Goal: Task Accomplishment & Management: Manage account settings

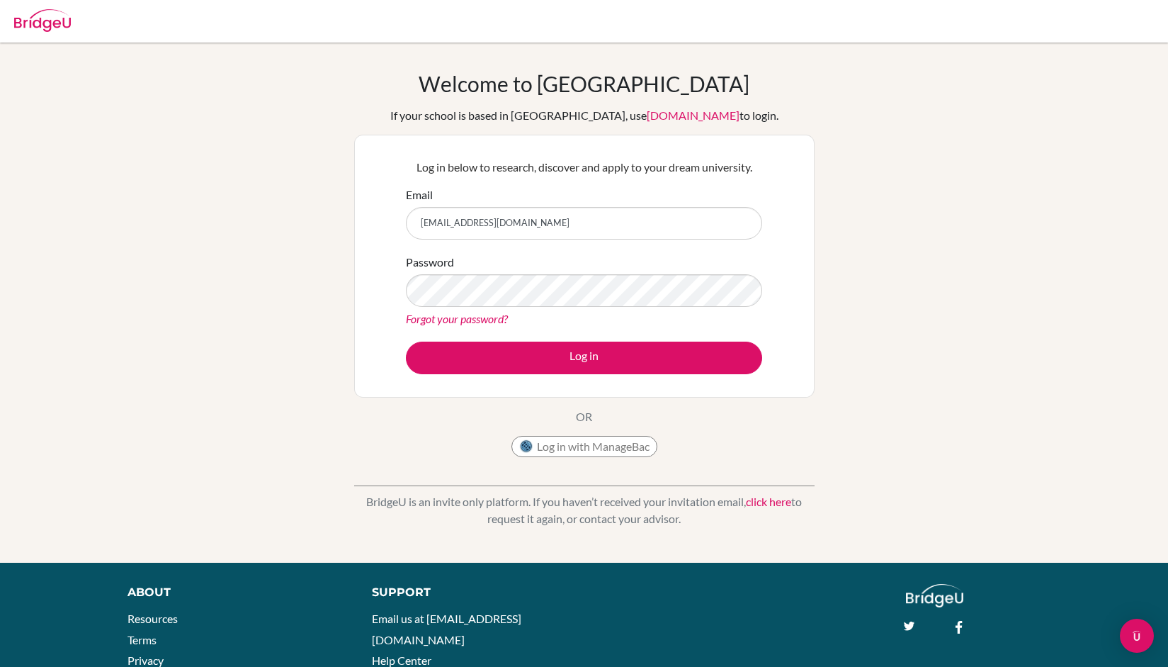
click at [857, 642] on div "Support Email us at [EMAIL_ADDRESS][DOMAIN_NAME] Help Center" at bounding box center [624, 631] width 546 height 94
click at [866, 644] on div "Support Email us at hi@bridge-u.com Help Center" at bounding box center [624, 631] width 546 height 94
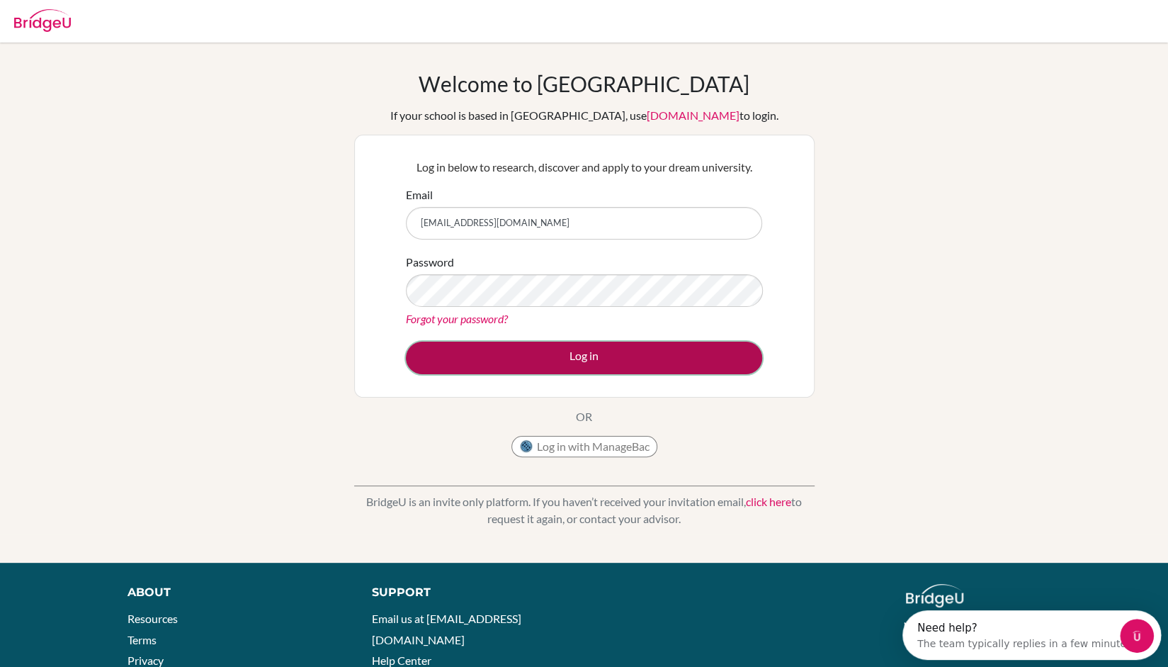
click at [560, 354] on button "Log in" at bounding box center [584, 358] width 356 height 33
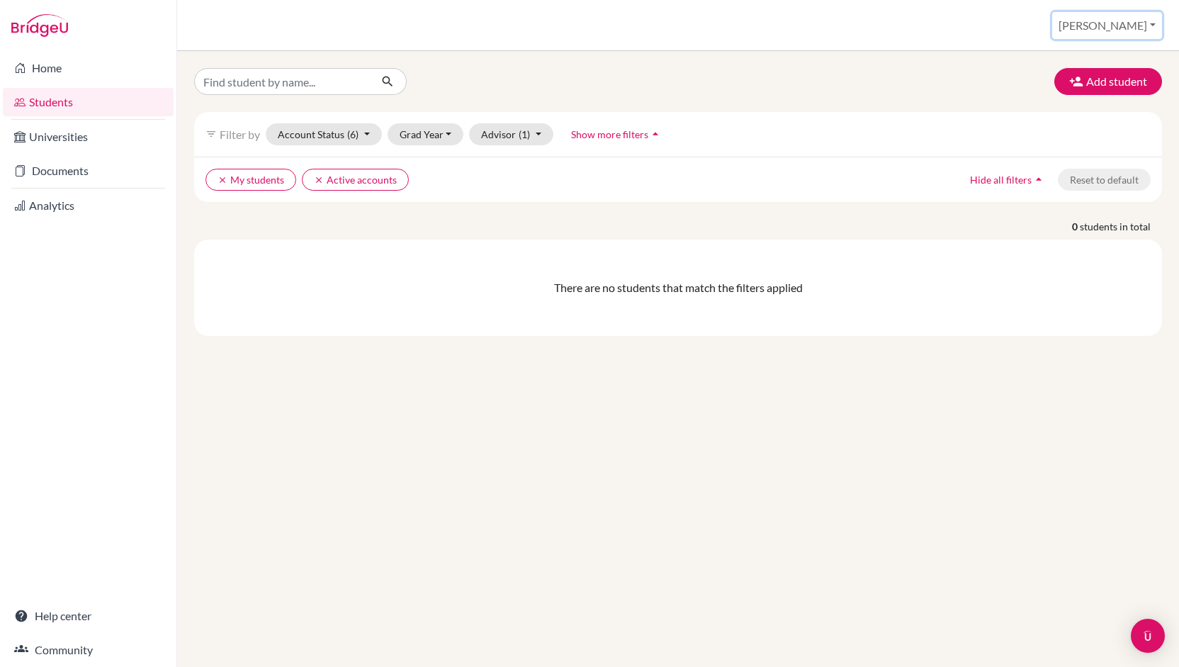
click at [1151, 20] on button "Dora" at bounding box center [1107, 25] width 110 height 27
click at [1127, 83] on button "Add student" at bounding box center [1108, 81] width 108 height 27
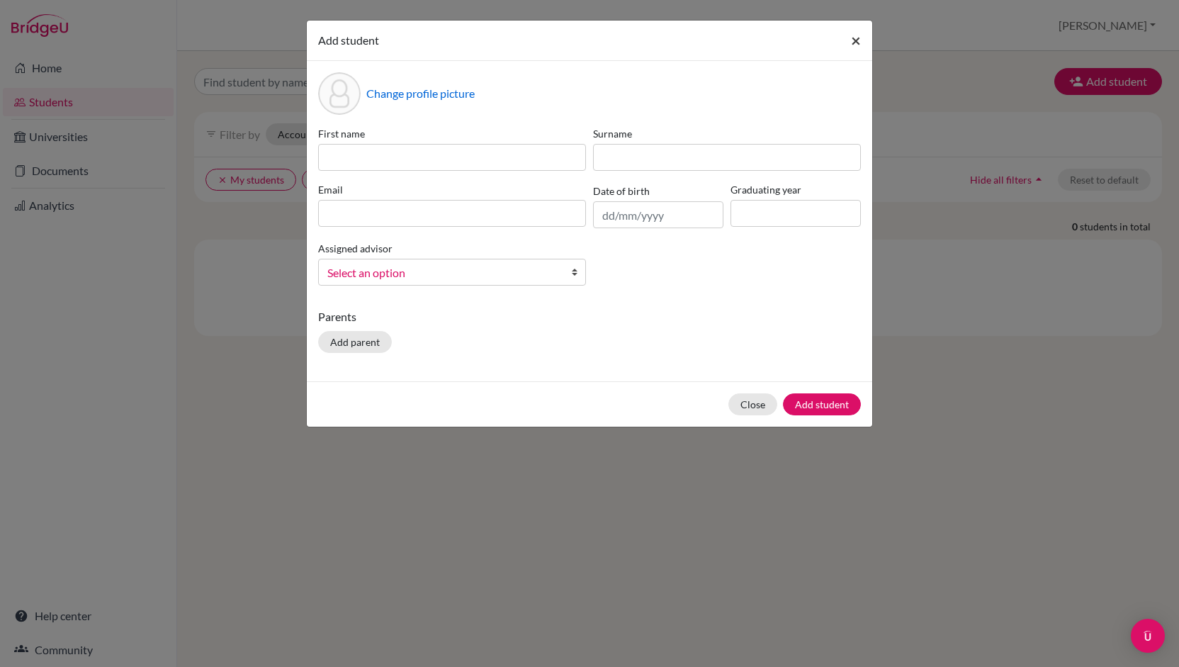
click at [855, 38] on span "×" at bounding box center [856, 40] width 10 height 21
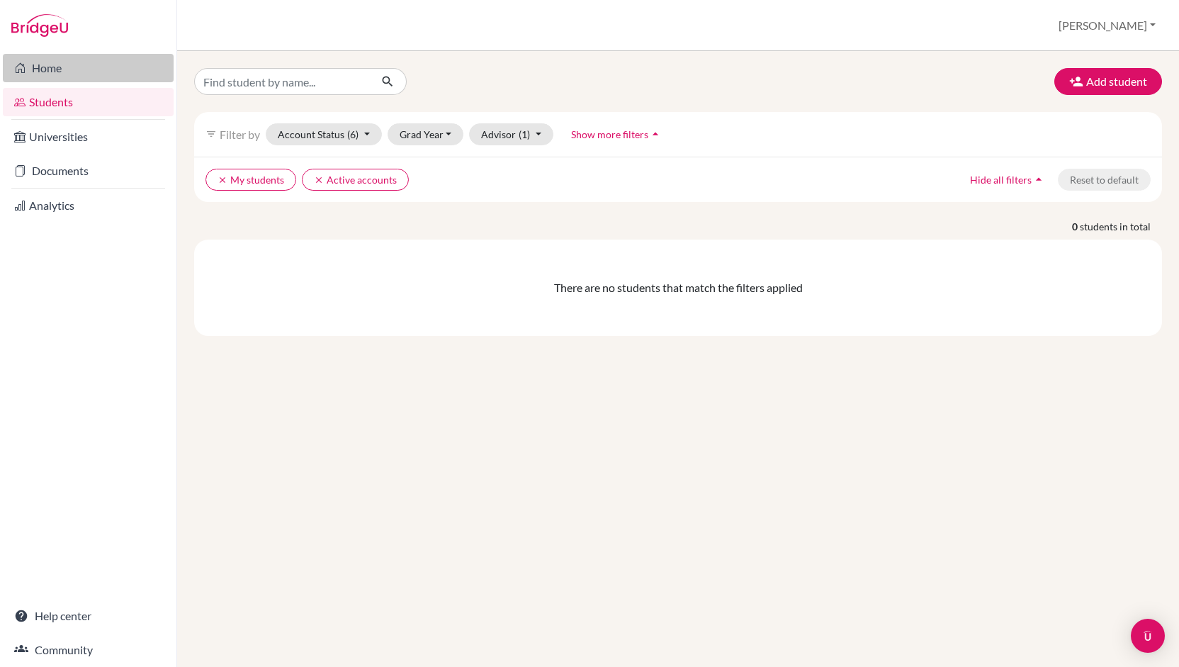
click at [65, 72] on link "Home" at bounding box center [88, 68] width 171 height 28
click at [350, 129] on span "(6)" at bounding box center [352, 134] width 11 height 12
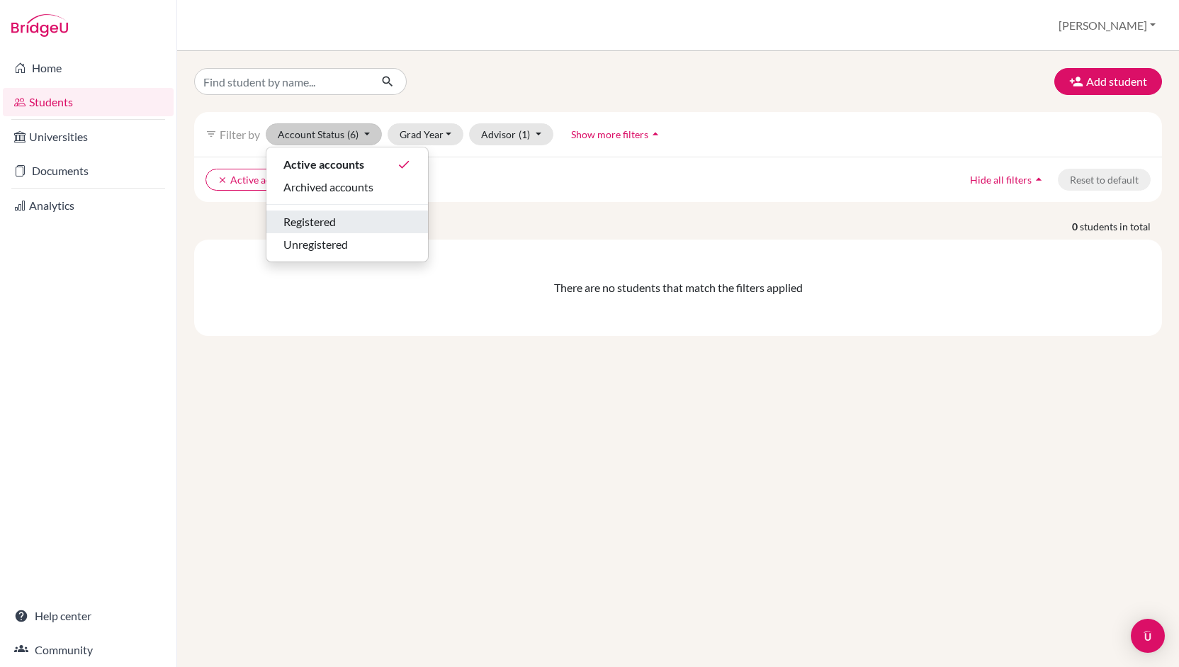
click at [329, 225] on span "Registered" at bounding box center [309, 221] width 52 height 17
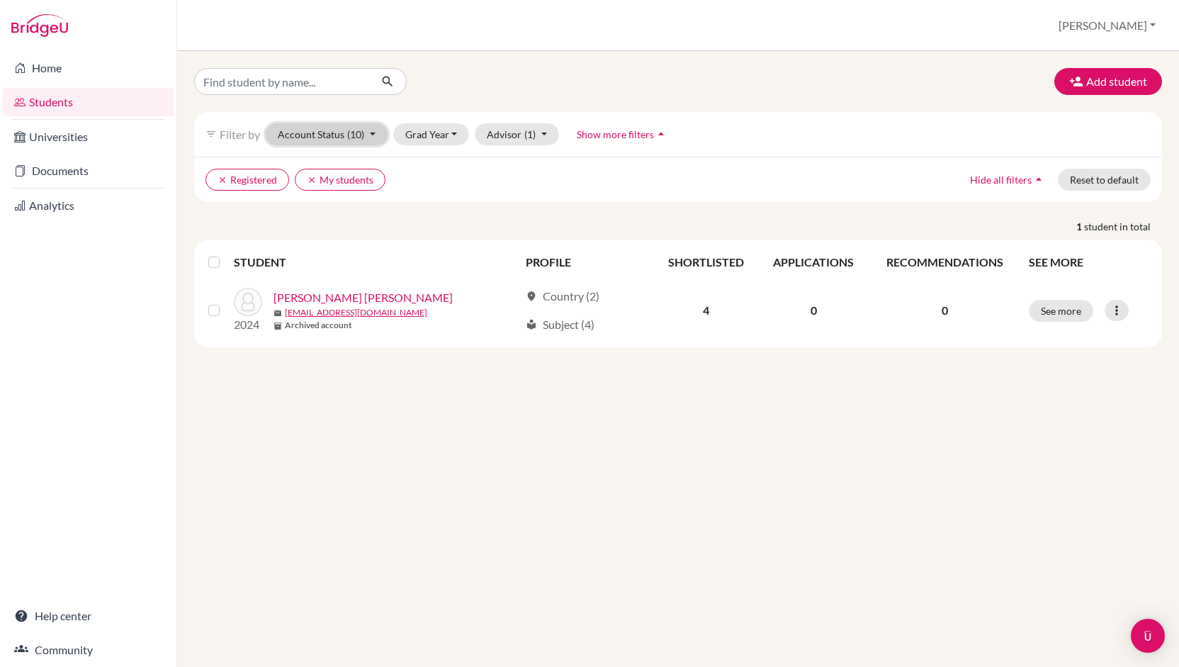
click at [371, 131] on button "Account Status (10)" at bounding box center [327, 134] width 122 height 22
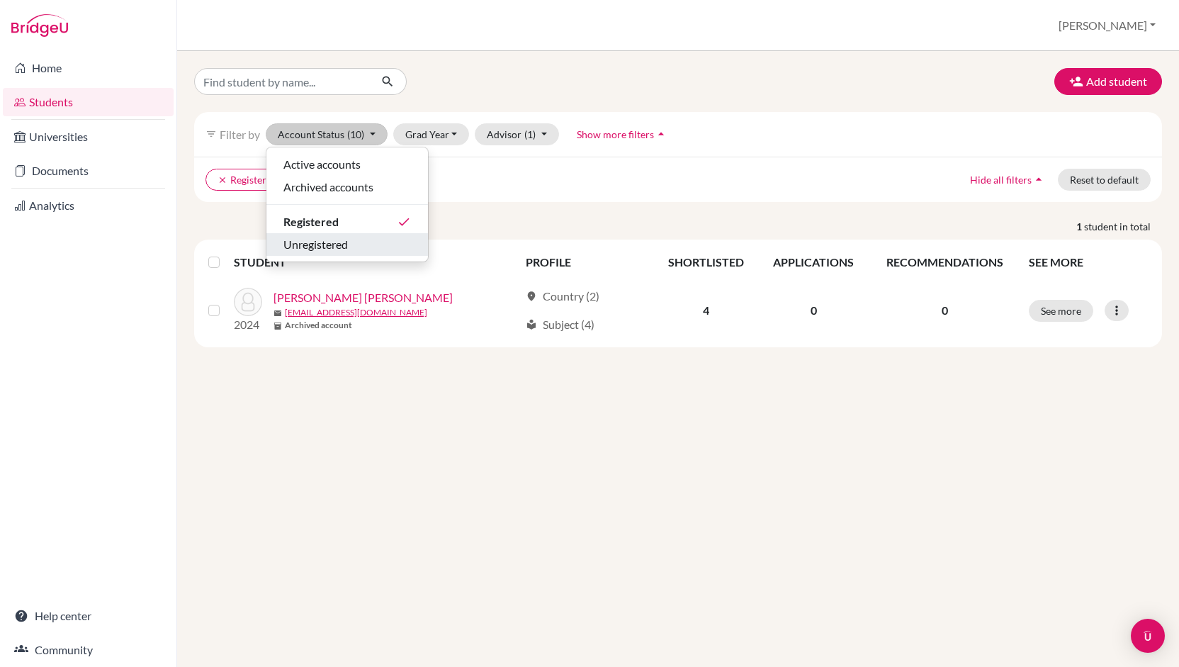
click at [344, 246] on span "Unregistered" at bounding box center [315, 244] width 64 height 17
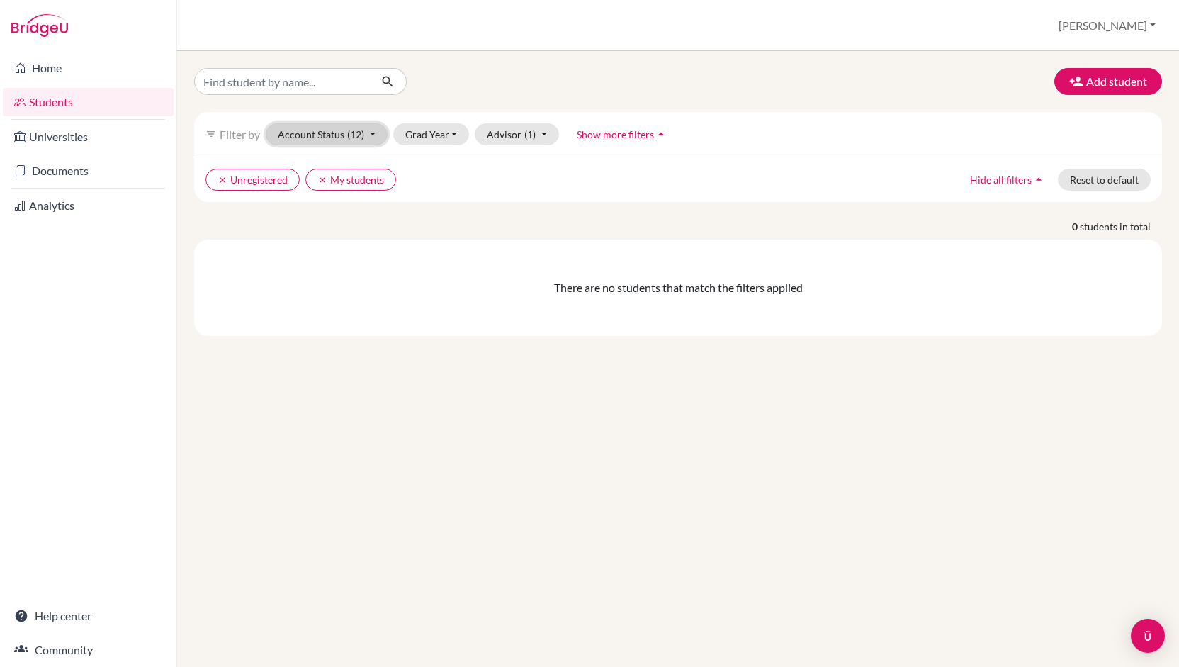
click at [326, 128] on button "Account Status (12)" at bounding box center [327, 134] width 122 height 22
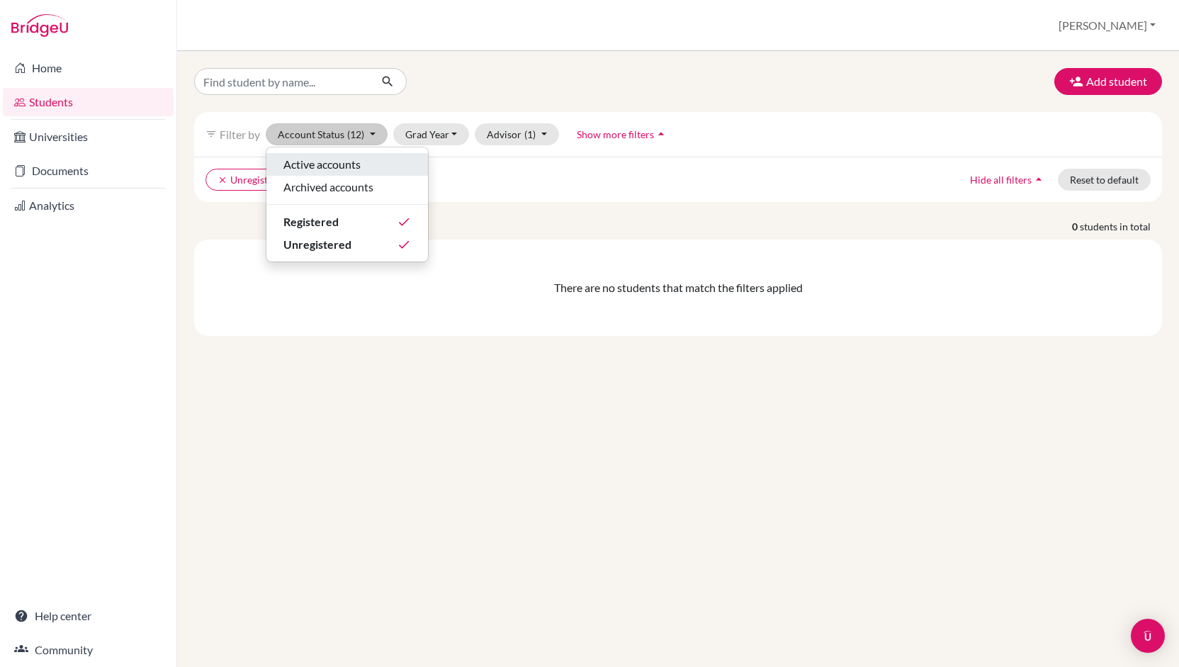
click at [330, 164] on span "Active accounts" at bounding box center [321, 164] width 77 height 17
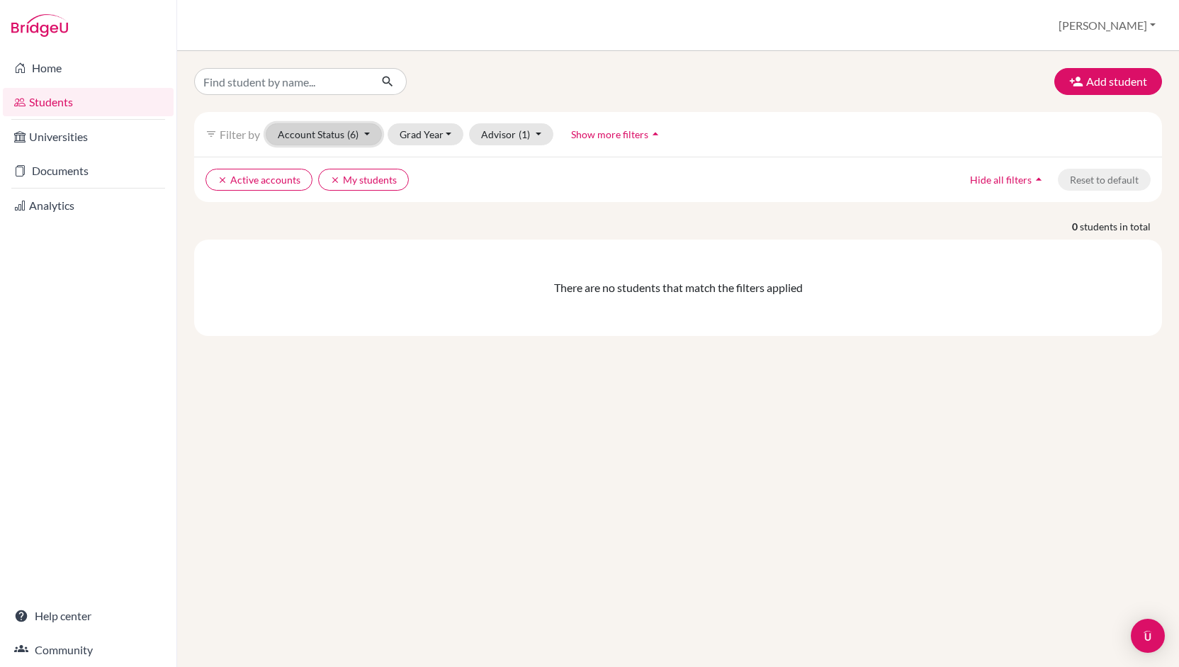
click at [351, 130] on span "(6)" at bounding box center [352, 134] width 11 height 12
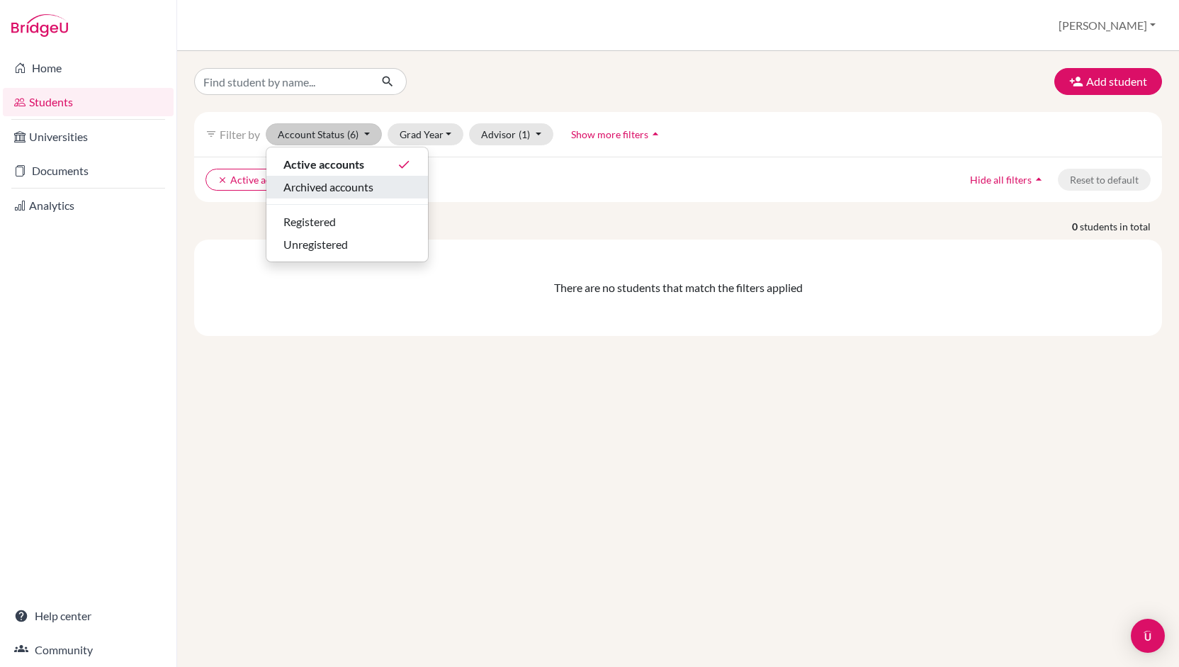
click at [342, 180] on span "Archived accounts" at bounding box center [328, 187] width 90 height 17
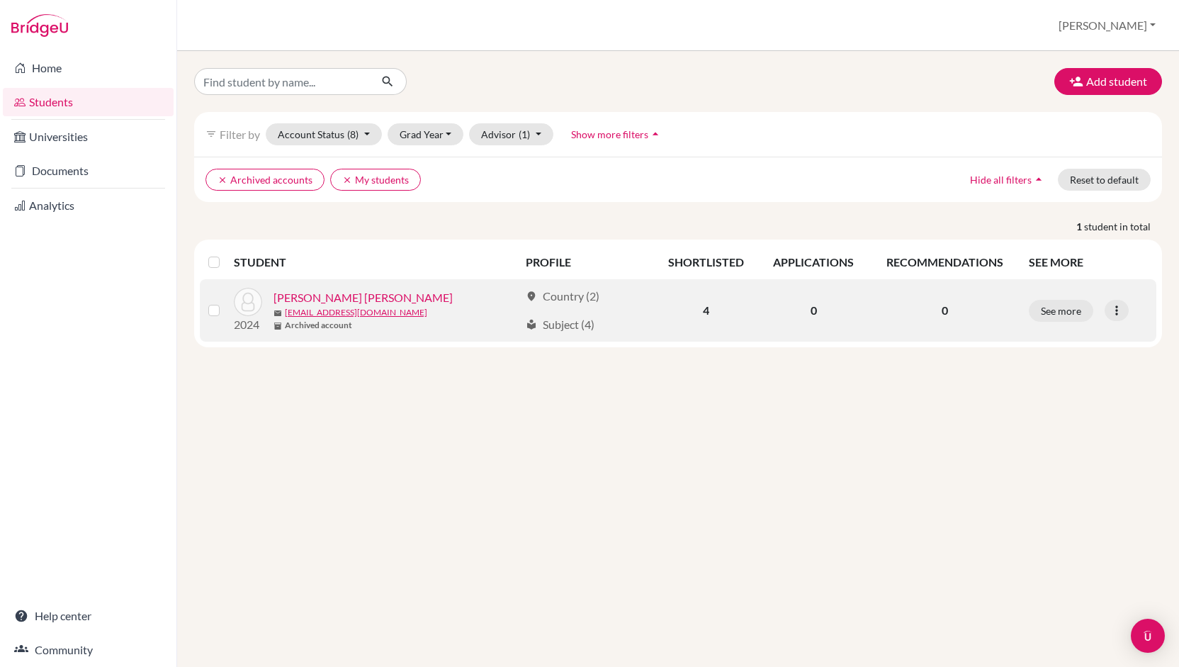
click at [225, 302] on label at bounding box center [225, 302] width 0 height 0
click at [0, 0] on input "checkbox" at bounding box center [0, 0] width 0 height 0
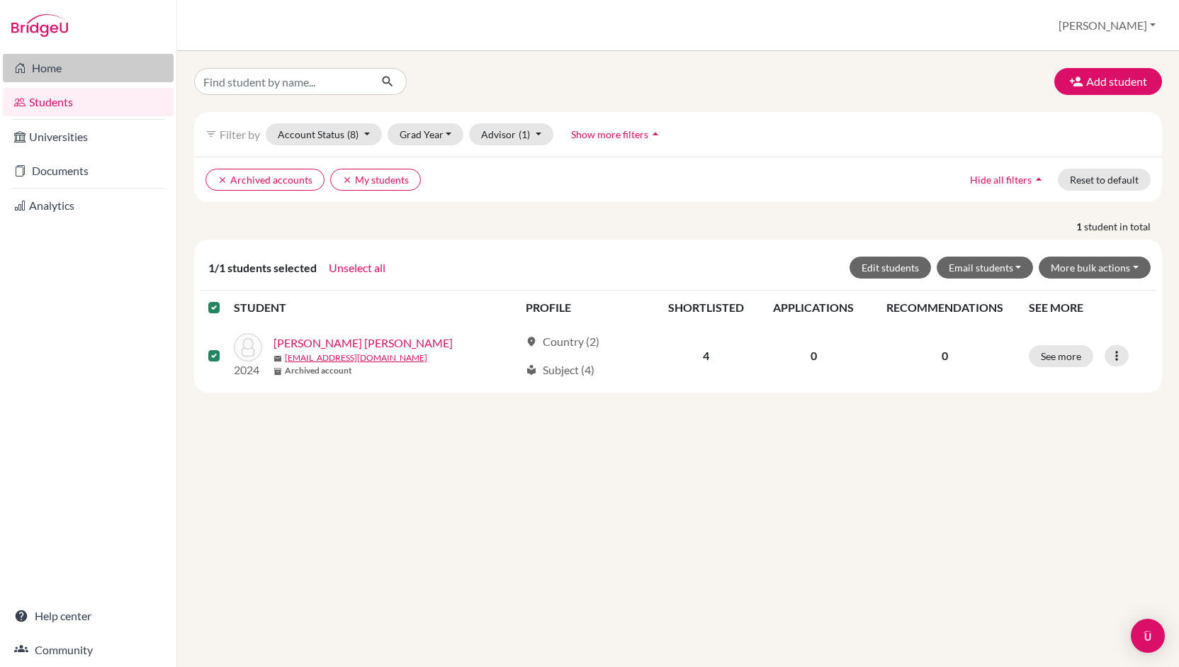
click at [57, 68] on link "Home" at bounding box center [88, 68] width 171 height 28
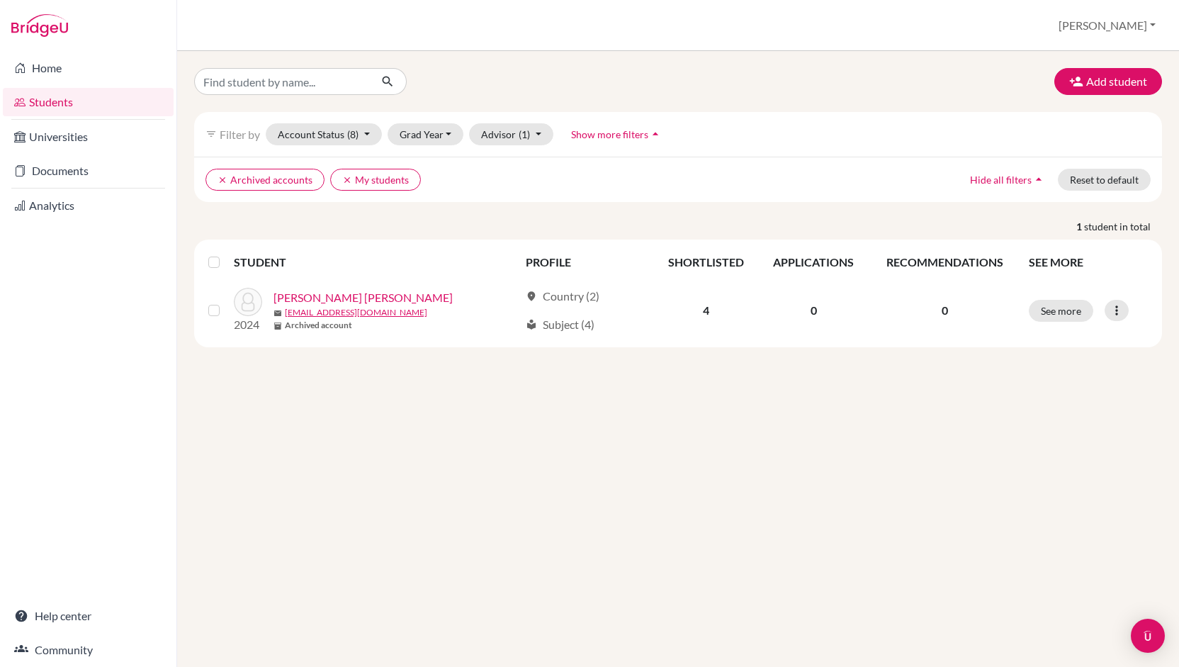
click at [78, 97] on link "Students" at bounding box center [88, 102] width 171 height 28
click at [42, 67] on link "Home" at bounding box center [88, 68] width 171 height 28
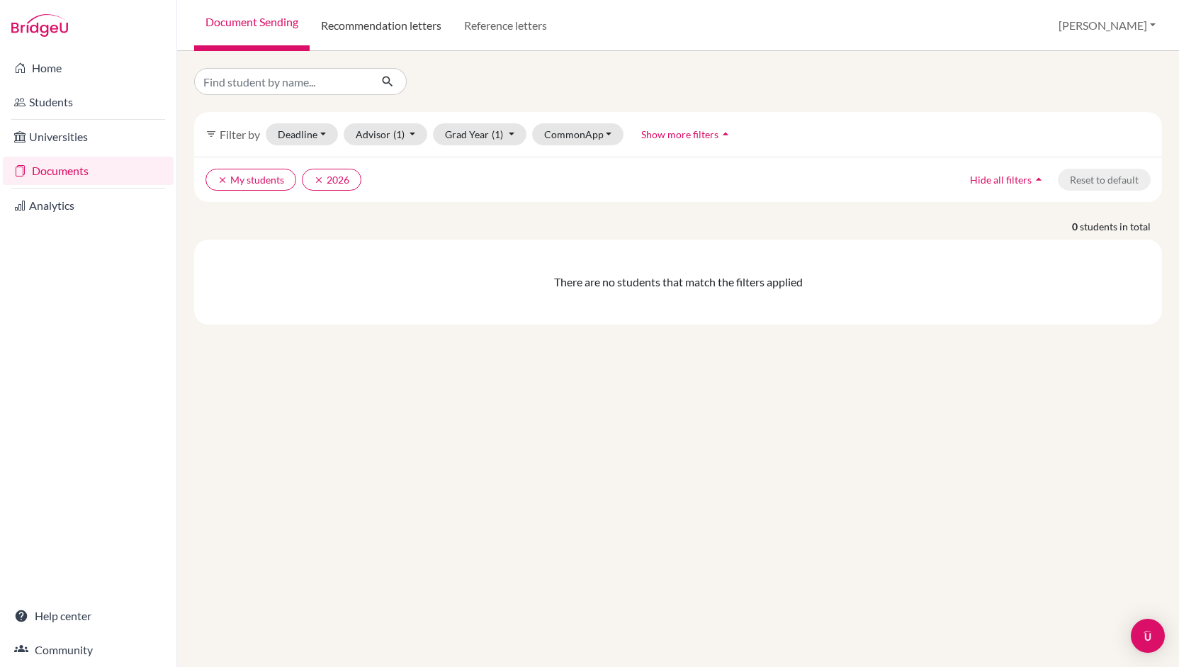
click at [388, 28] on link "Recommendation letters" at bounding box center [381, 25] width 143 height 51
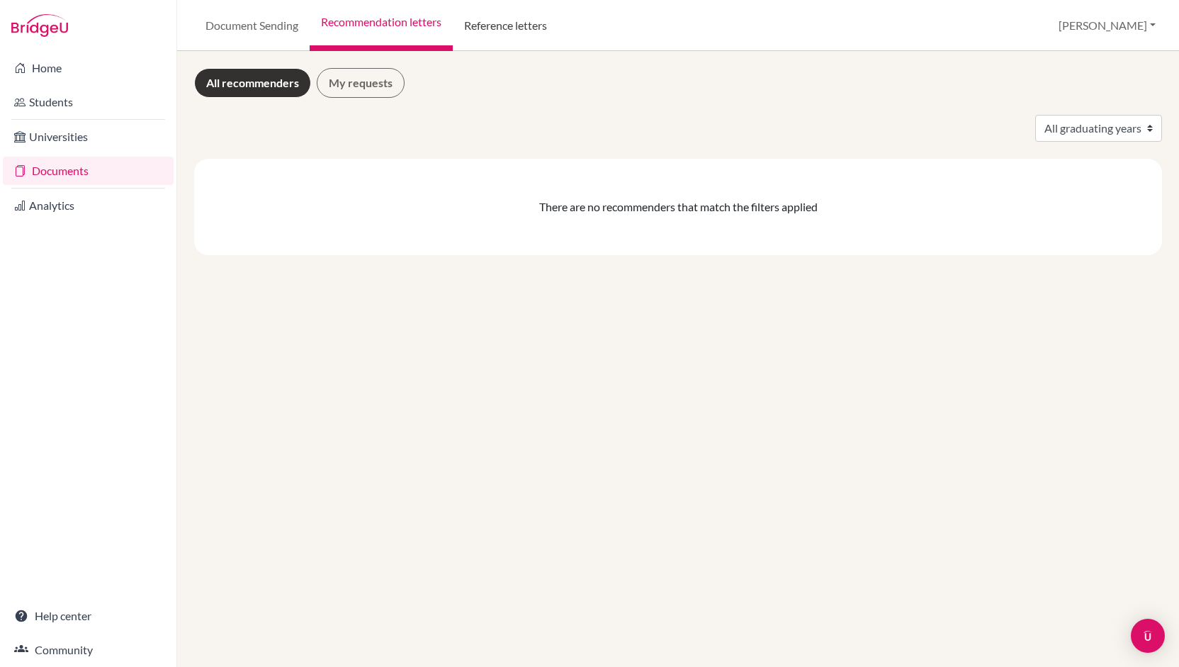
click at [503, 26] on link "Reference letters" at bounding box center [506, 25] width 106 height 51
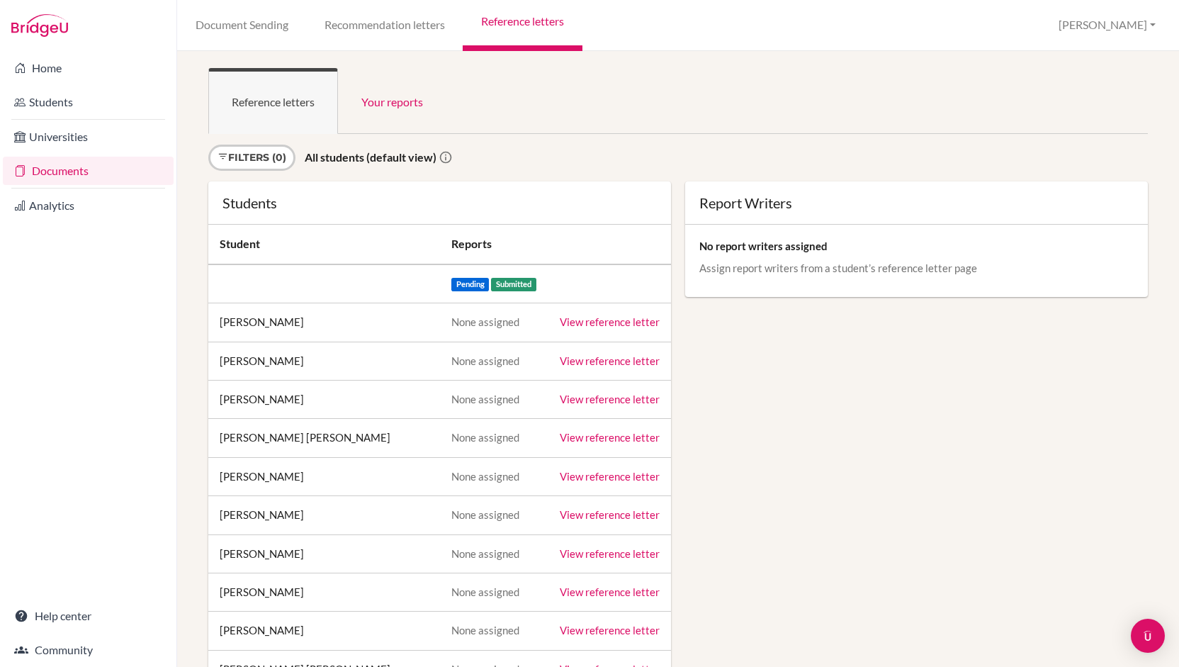
click at [1162, 22] on div "Document Sending Recommendation letters Reference letters [PERSON_NAME] Profile…" at bounding box center [678, 25] width 1002 height 51
click at [1149, 24] on button "[PERSON_NAME]" at bounding box center [1107, 25] width 110 height 26
click at [1115, 83] on link "School Settings" at bounding box center [1105, 80] width 112 height 23
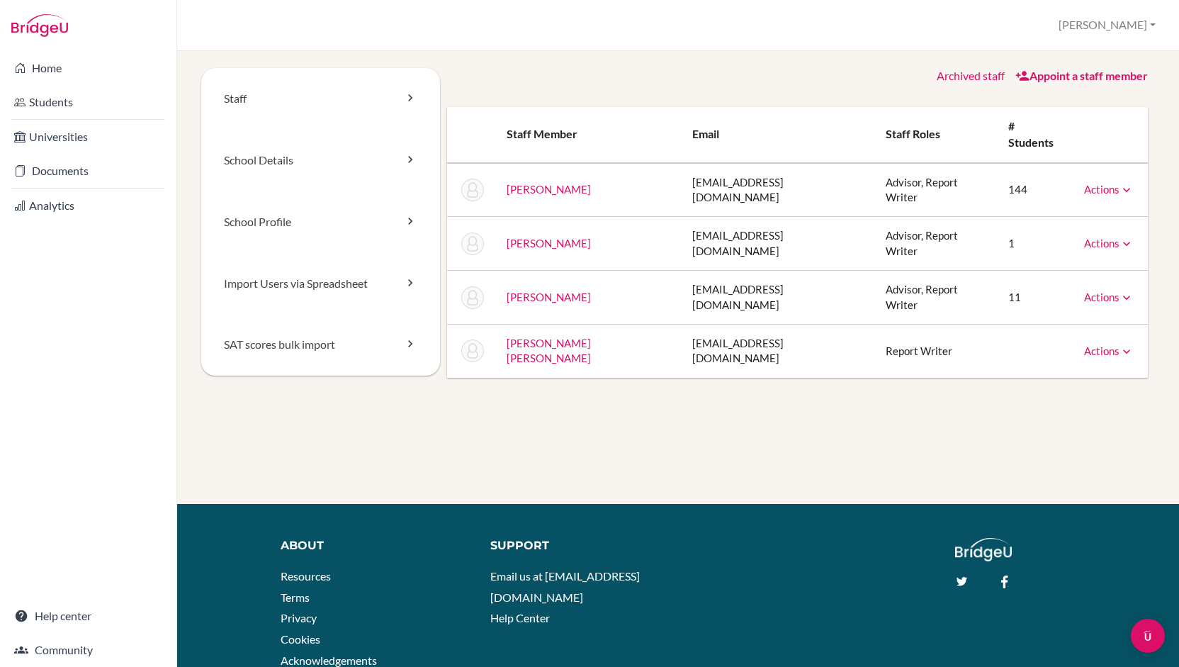
click at [1120, 237] on icon at bounding box center [1127, 244] width 14 height 14
click at [52, 73] on link "Home" at bounding box center [88, 68] width 171 height 28
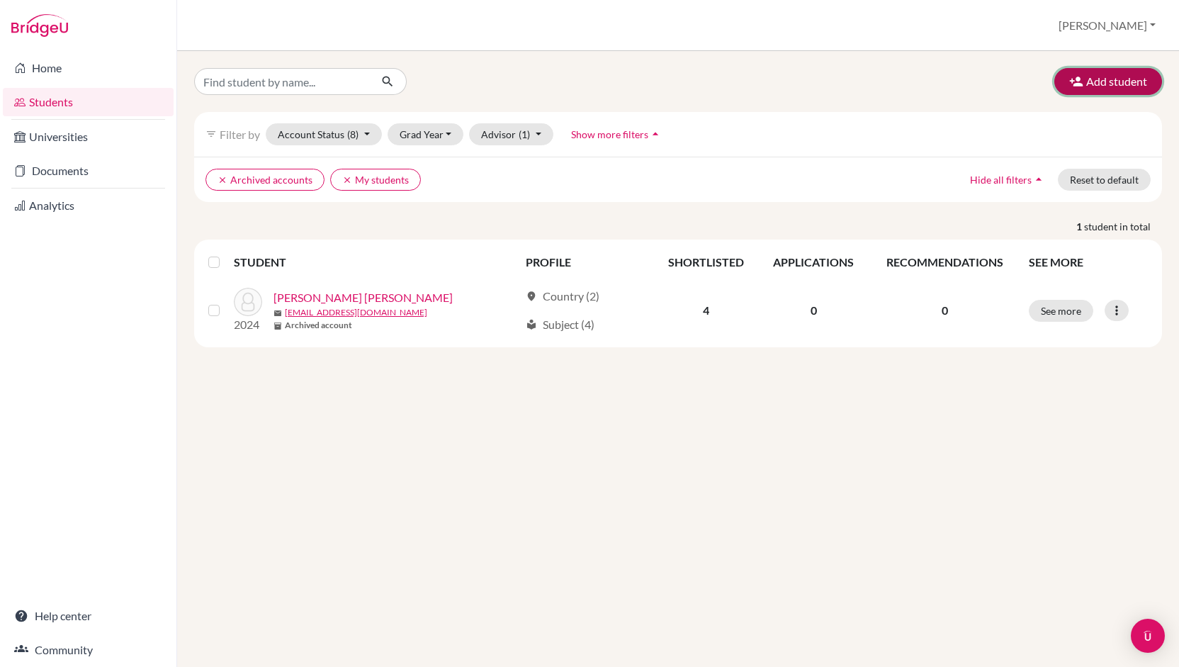
click at [1117, 75] on button "Add student" at bounding box center [1108, 81] width 108 height 27
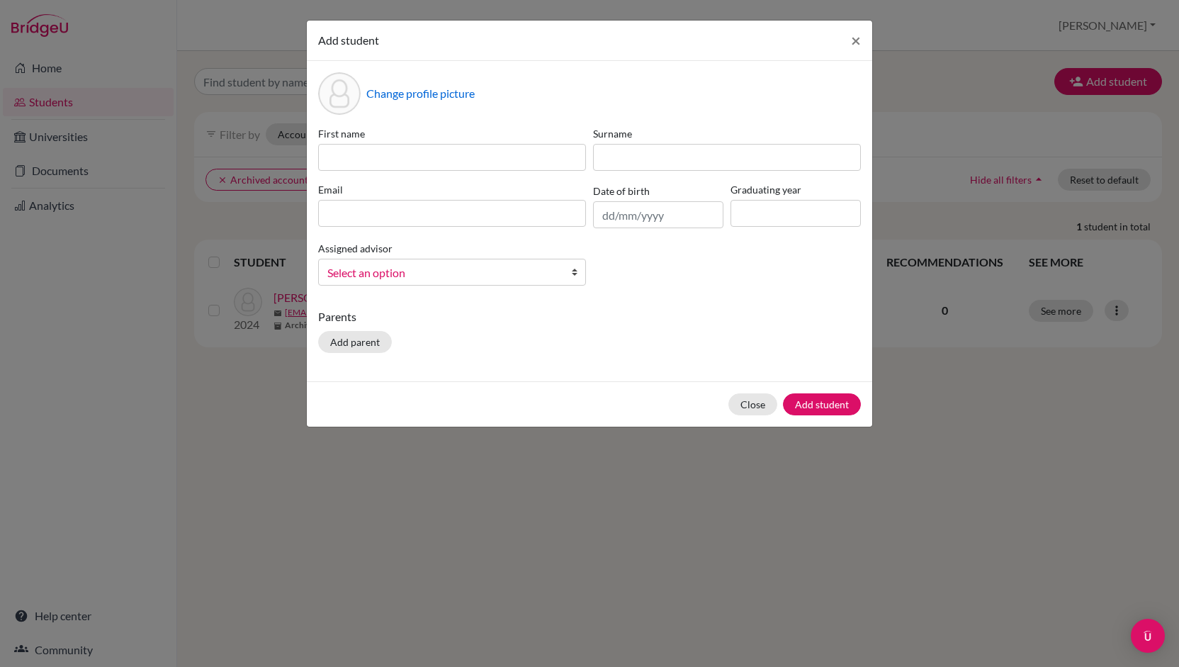
click at [575, 273] on b at bounding box center [578, 272] width 14 height 26
click at [660, 335] on div "Parents Add parent" at bounding box center [589, 333] width 543 height 50
click at [58, 614] on div "Add student × Change profile picture First name Surname Email Date of birth Gra…" at bounding box center [589, 333] width 1179 height 667
click at [853, 42] on span "×" at bounding box center [856, 40] width 10 height 21
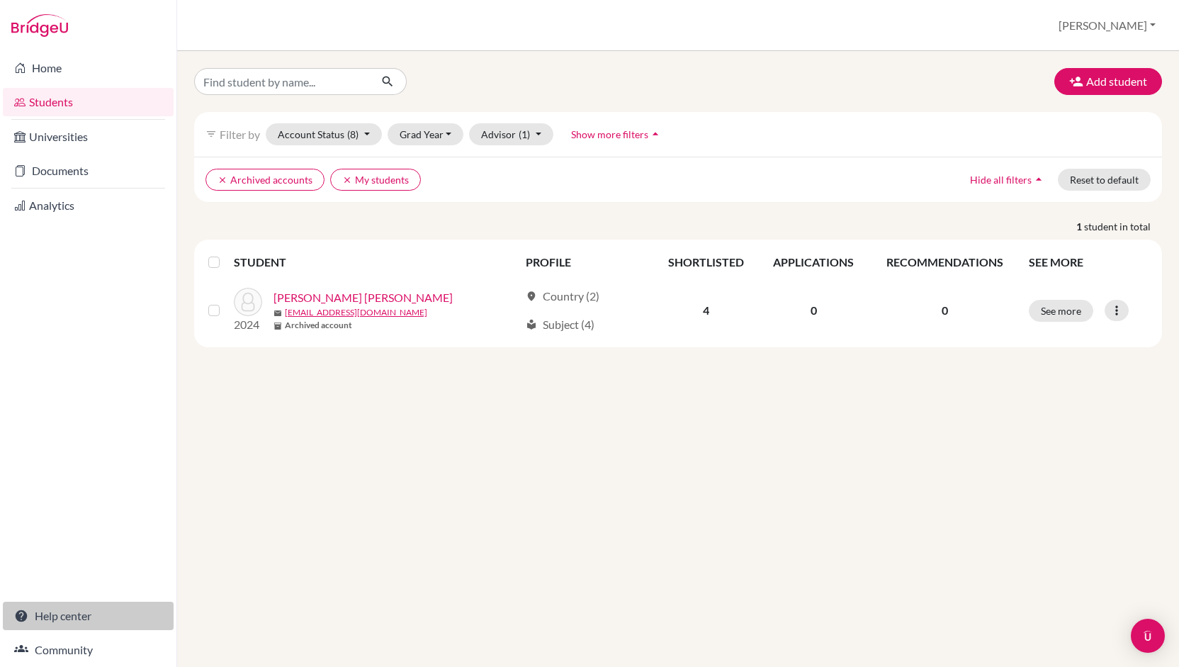
click at [65, 614] on link "Help center" at bounding box center [88, 616] width 171 height 28
